Goal: Navigation & Orientation: Find specific page/section

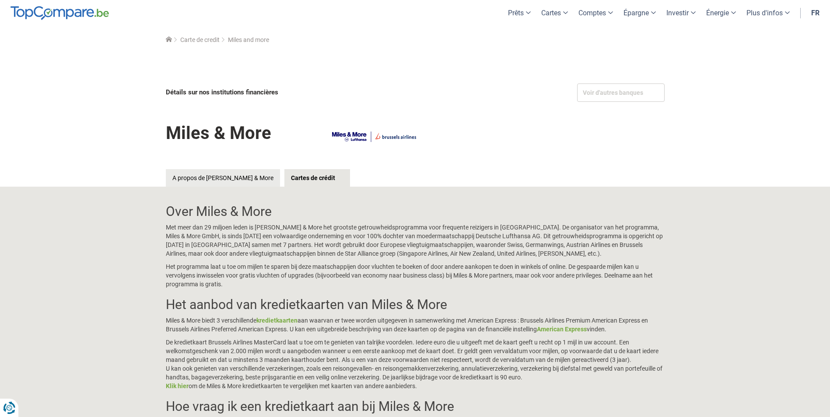
click at [813, 10] on link "fr" at bounding box center [815, 13] width 19 height 26
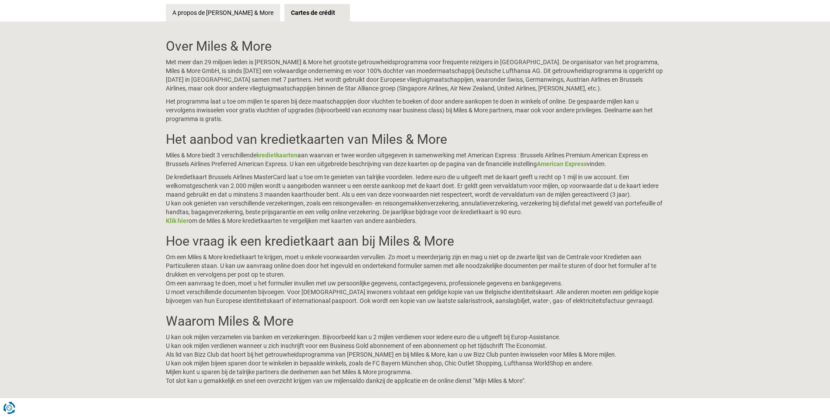
scroll to position [263, 0]
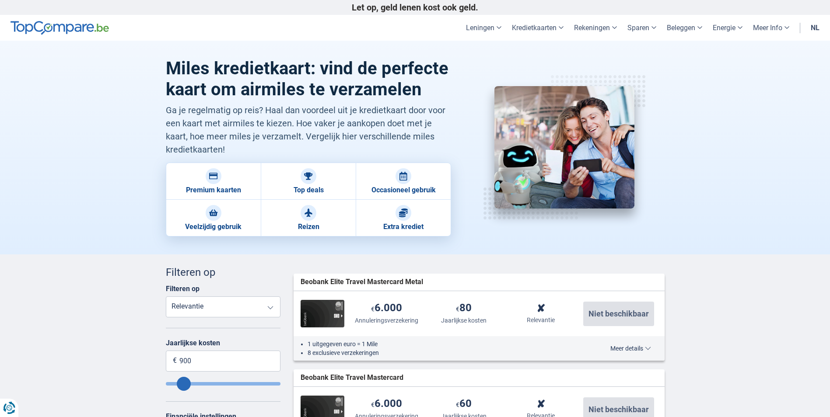
click at [817, 28] on link "nl" at bounding box center [815, 28] width 19 height 26
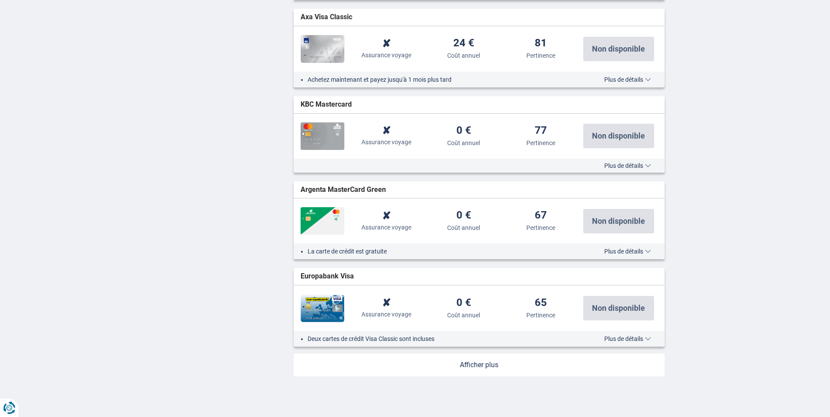
scroll to position [875, 0]
